Goal: Find specific page/section: Find specific page/section

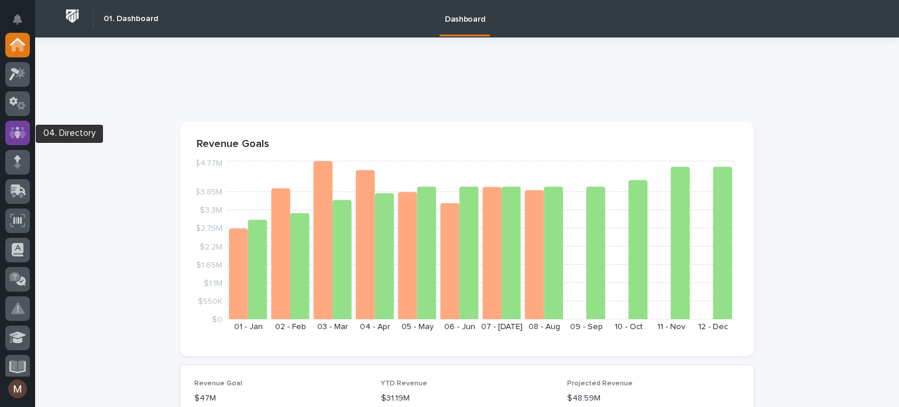
click at [12, 126] on icon at bounding box center [17, 132] width 17 height 12
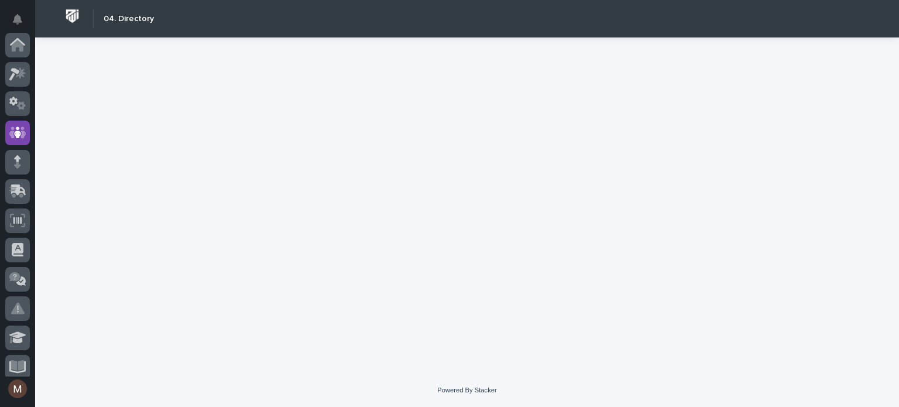
scroll to position [88, 0]
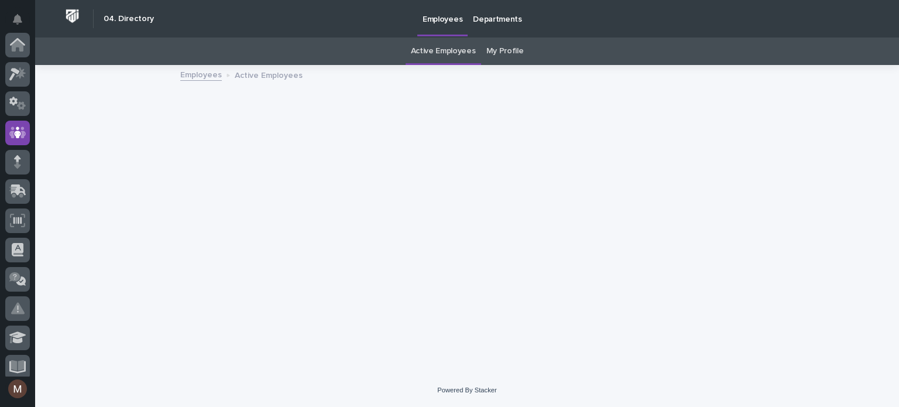
scroll to position [88, 0]
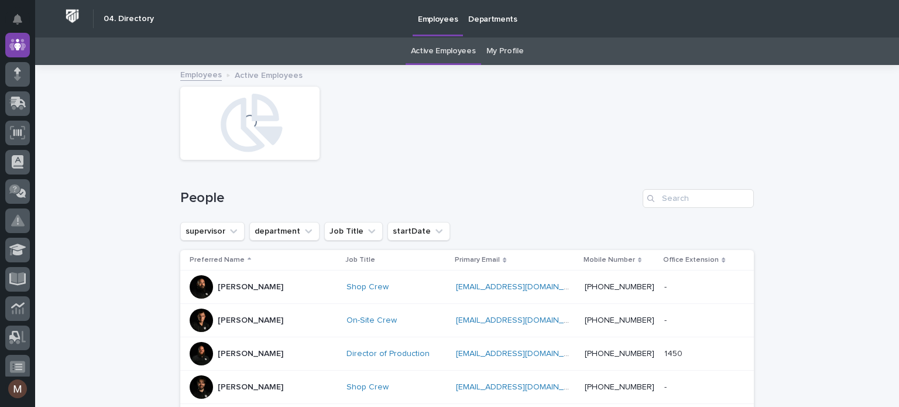
click at [503, 50] on link "My Profile" at bounding box center [504, 51] width 37 height 28
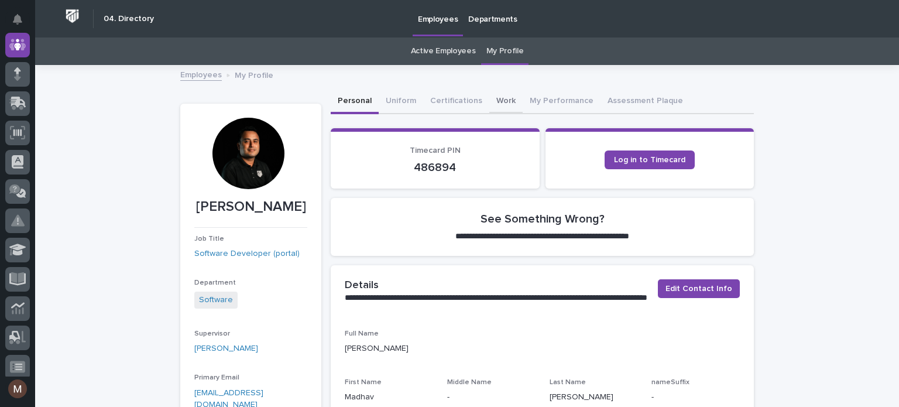
click at [492, 101] on button "Work" at bounding box center [505, 102] width 33 height 25
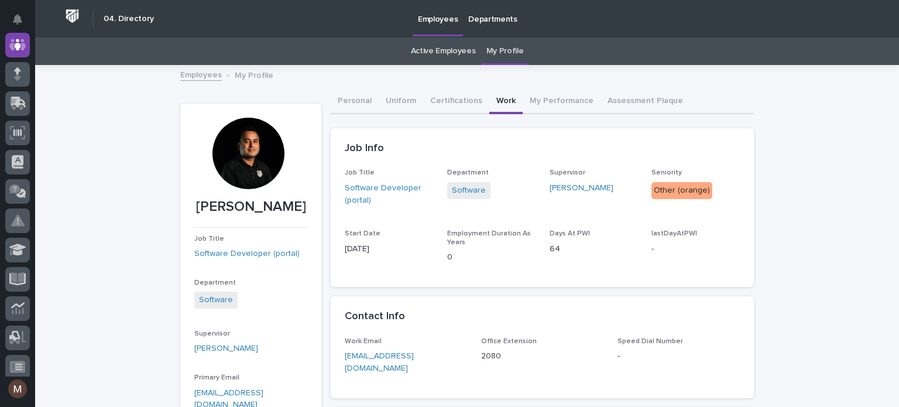
click at [264, 152] on div at bounding box center [248, 153] width 71 height 71
